Goal: Task Accomplishment & Management: Manage account settings

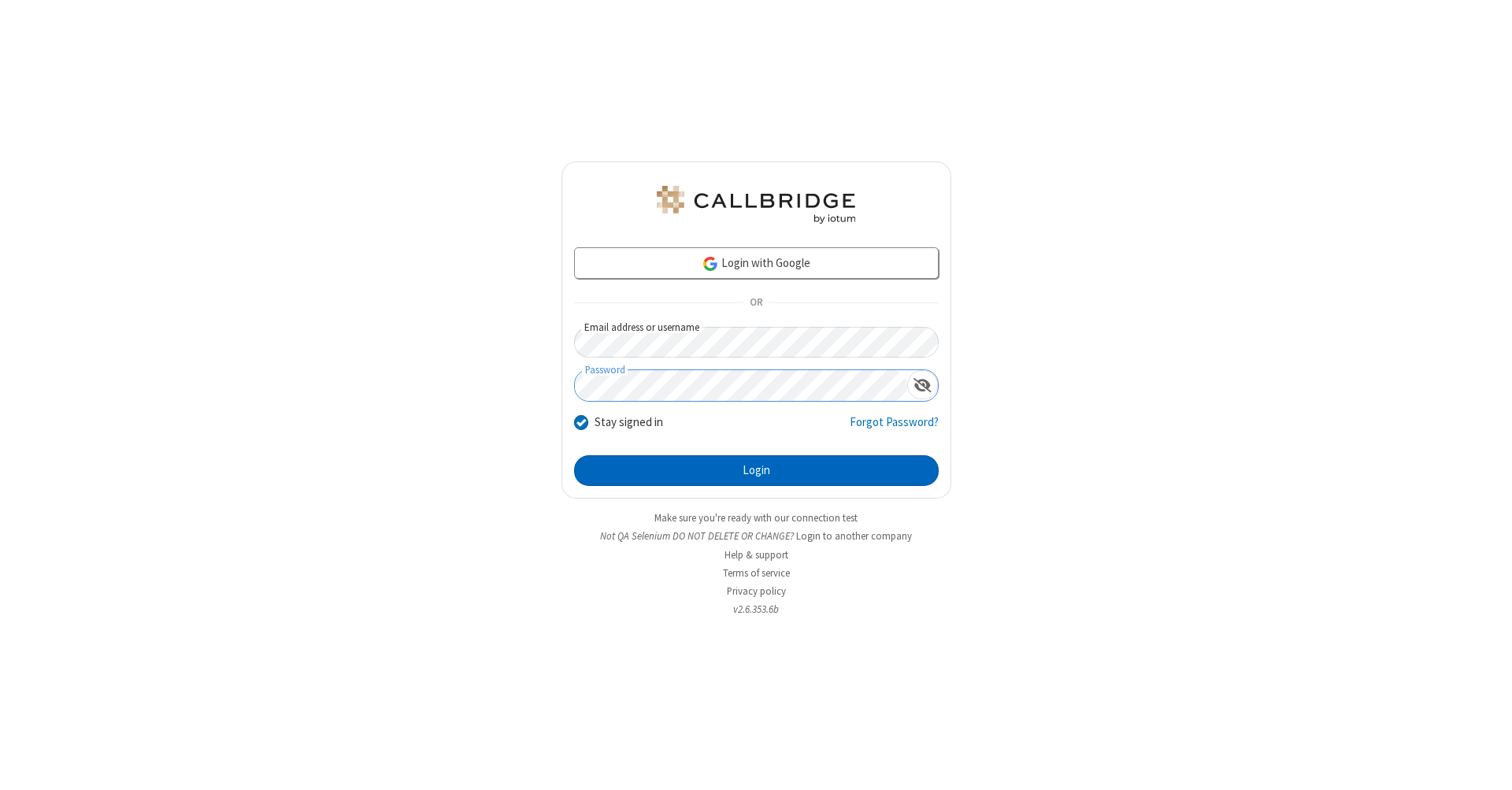
click at [756, 471] on button "Login" at bounding box center [756, 471] width 365 height 31
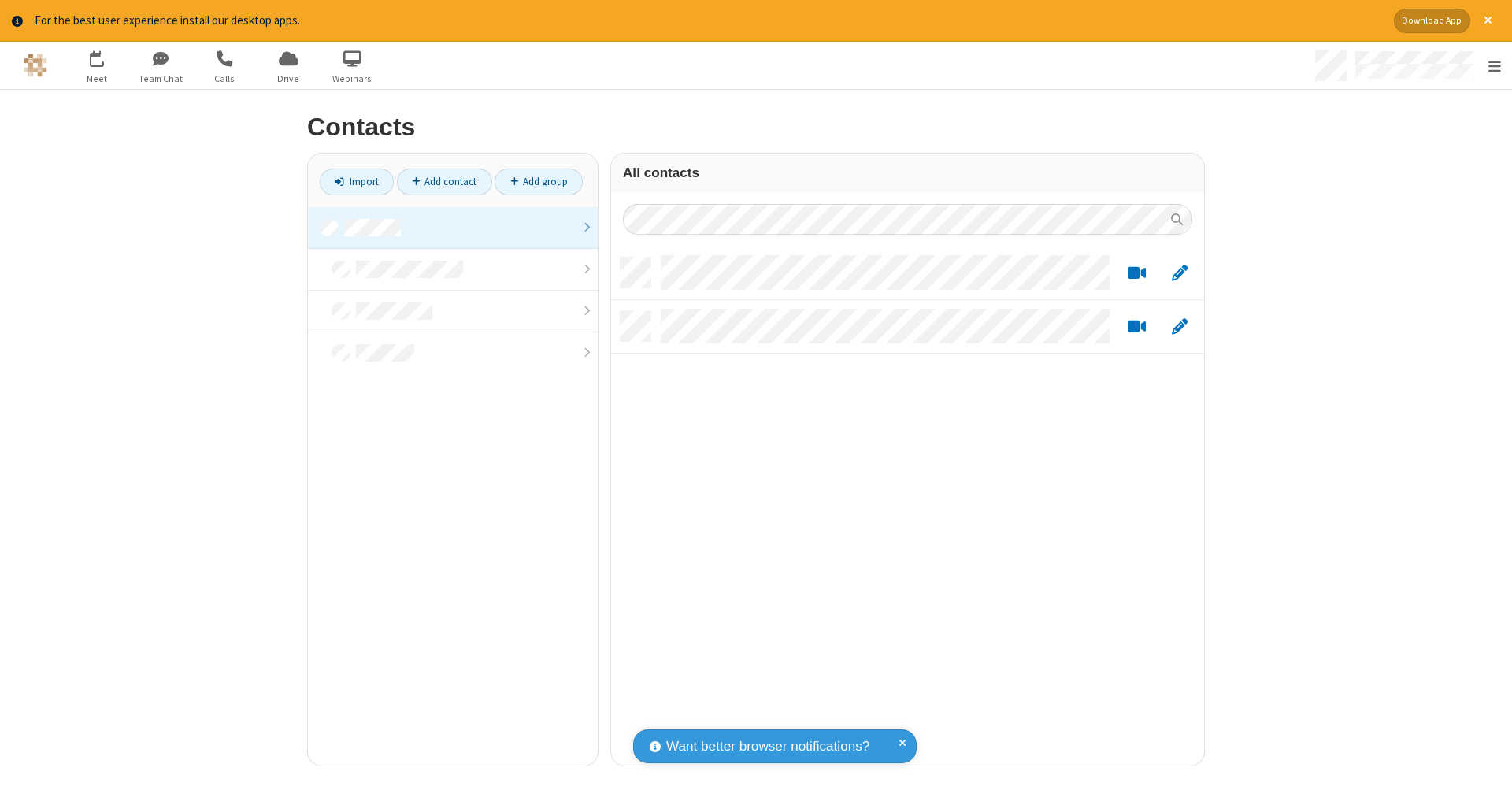
click at [447, 226] on link at bounding box center [453, 227] width 289 height 41
click at [438, 182] on link "Add contact" at bounding box center [445, 182] width 95 height 27
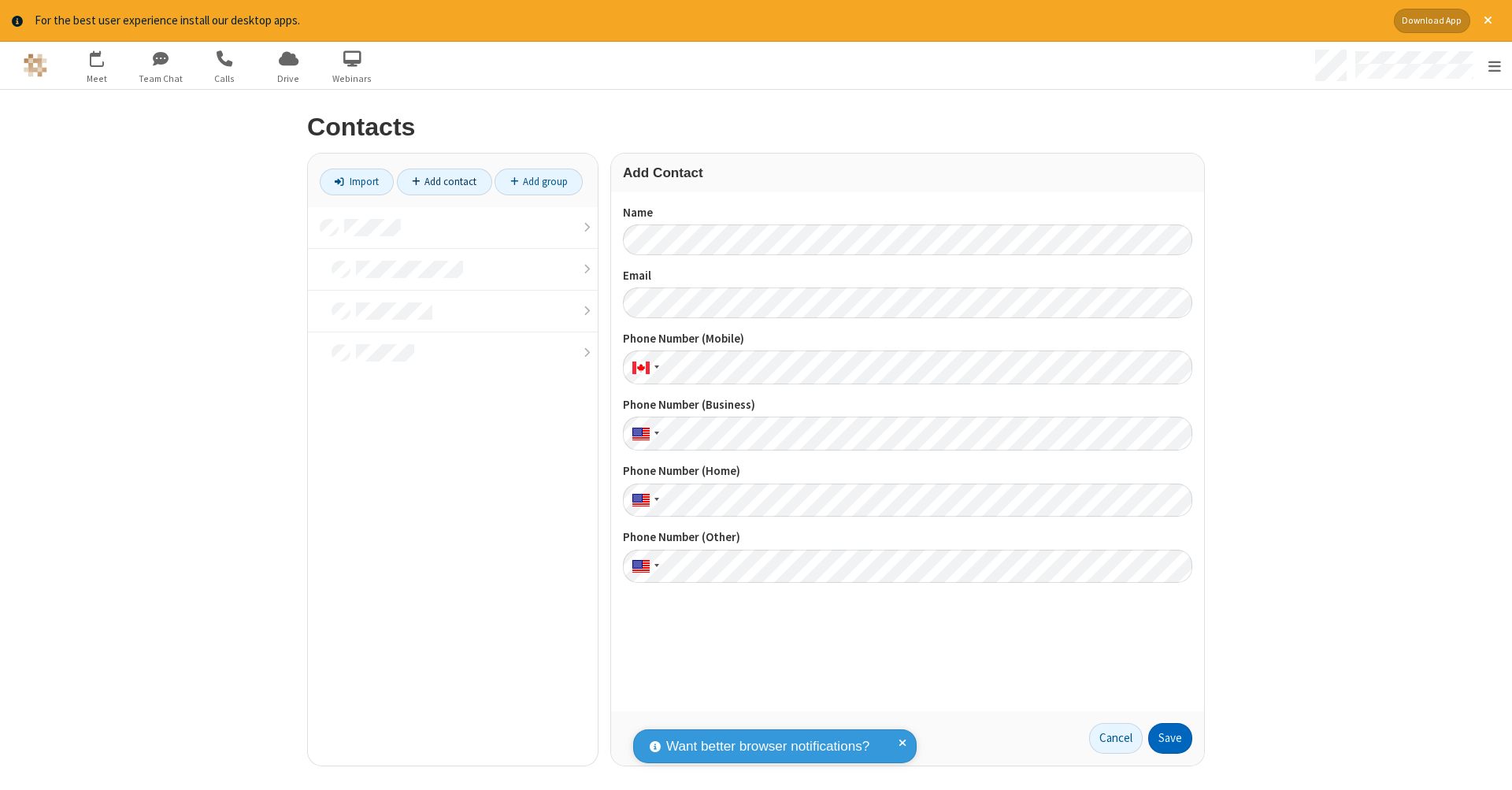
click at [1163, 738] on button "Save" at bounding box center [1170, 738] width 44 height 31
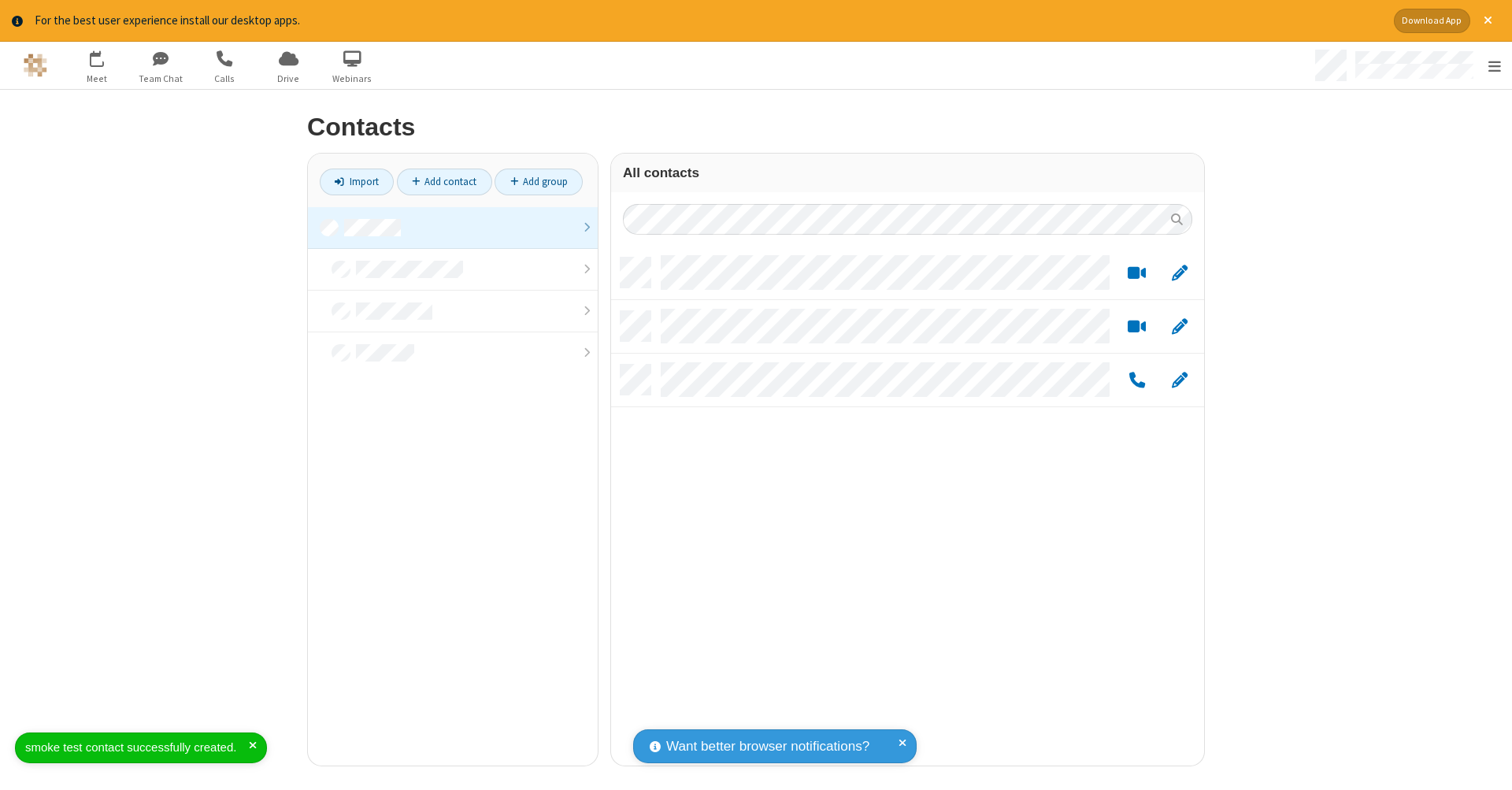
scroll to position [508, 581]
click at [438, 182] on link "Add contact" at bounding box center [445, 182] width 95 height 27
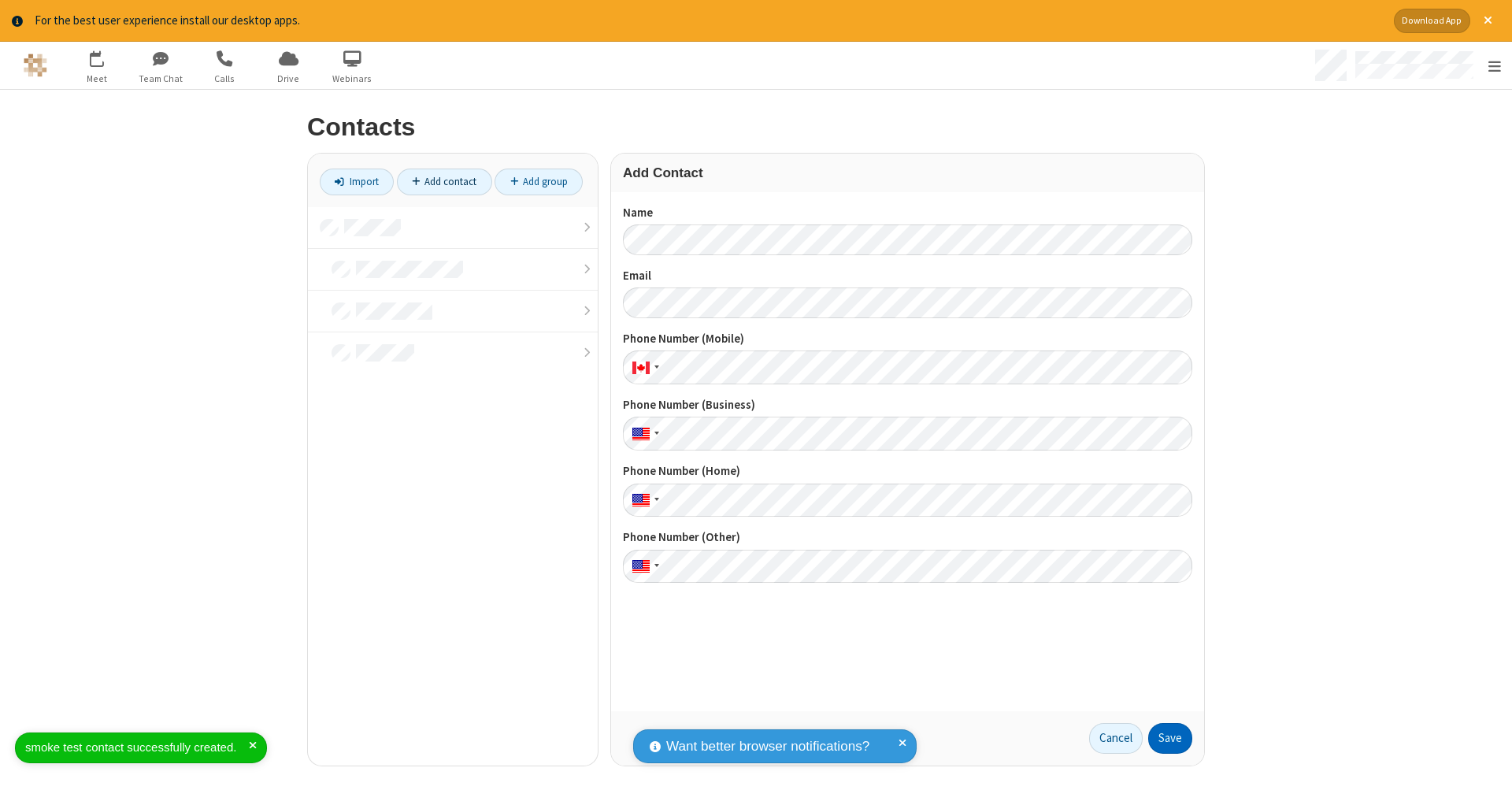
click at [1163, 738] on button "Save" at bounding box center [1170, 738] width 44 height 31
